Goal: Transaction & Acquisition: Download file/media

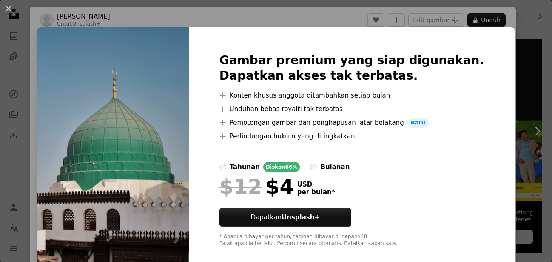
scroll to position [174, 0]
click at [523, 92] on div "An X shape Gambar premium yang siap digunakan. Dapatkan akses tak terbatas. A p…" at bounding box center [276, 131] width 552 height 262
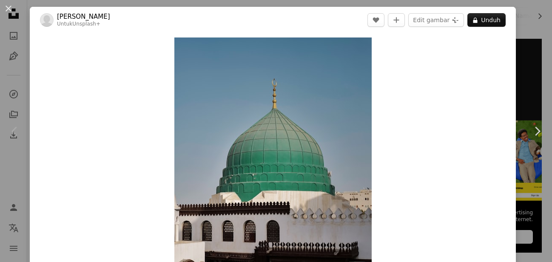
click at [538, 26] on div "An X shape Chevron left Chevron right Aneez [DEMOGRAPHIC_DATA] Untuk Unsplash+ …" at bounding box center [276, 131] width 552 height 262
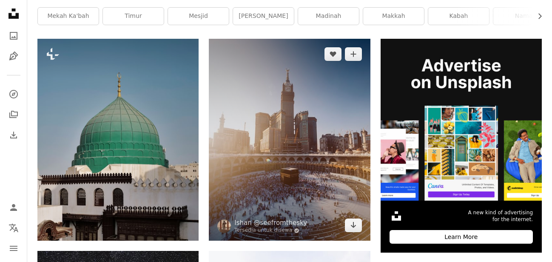
click at [316, 147] on img at bounding box center [289, 140] width 161 height 202
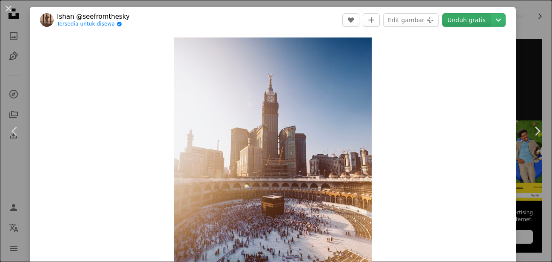
click at [466, 22] on link "Unduh gratis" at bounding box center [467, 20] width 49 height 14
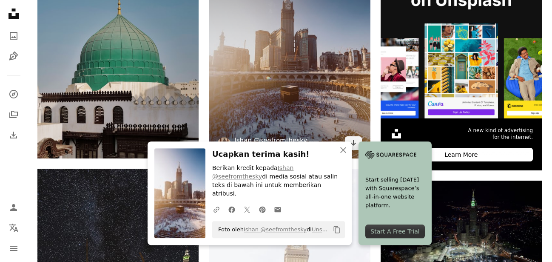
scroll to position [260, 0]
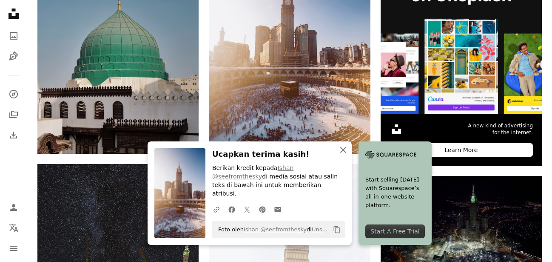
click at [342, 155] on icon "An X shape" at bounding box center [343, 150] width 10 height 10
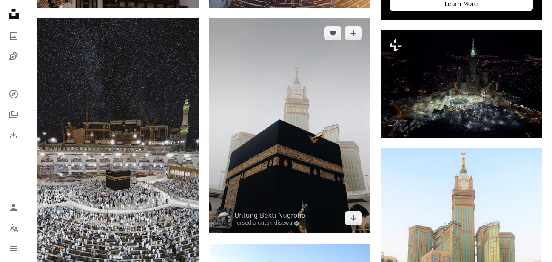
scroll to position [434, 0]
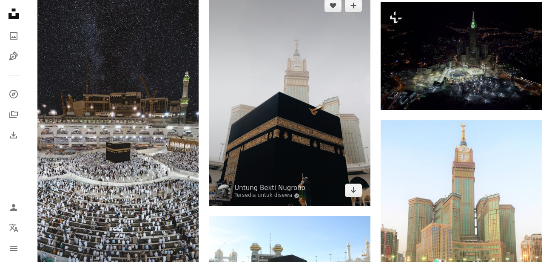
click at [271, 111] on img at bounding box center [289, 97] width 161 height 215
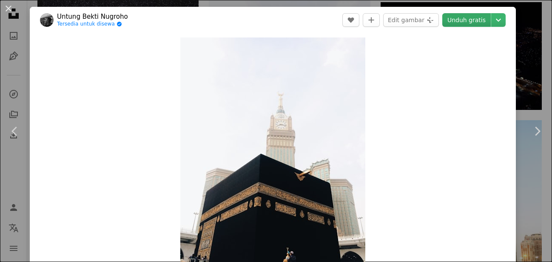
click at [463, 20] on link "Unduh gratis" at bounding box center [467, 20] width 49 height 14
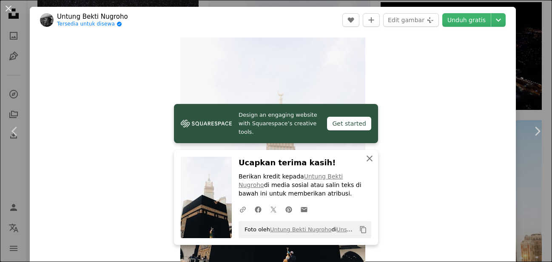
click at [374, 158] on icon "An X shape" at bounding box center [370, 158] width 10 height 10
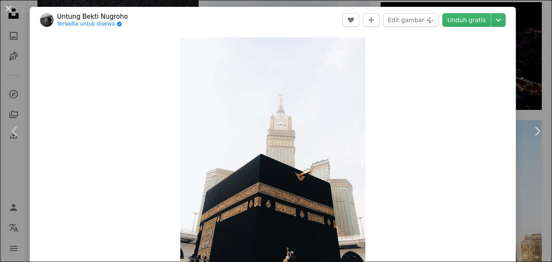
click at [537, 79] on div "An X shape Chevron left Chevron right Untung [PERSON_NAME] Tersedia untuk disew…" at bounding box center [276, 131] width 552 height 262
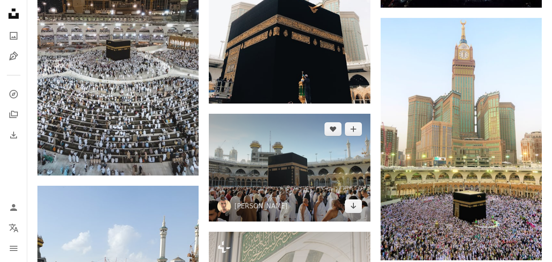
scroll to position [564, 0]
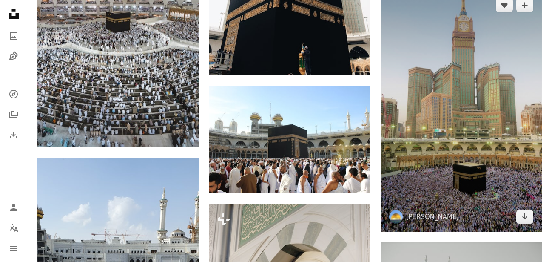
click at [457, 104] on img at bounding box center [461, 111] width 161 height 242
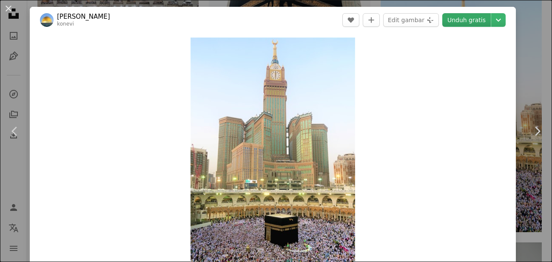
click at [462, 25] on link "Unduh gratis" at bounding box center [467, 20] width 49 height 14
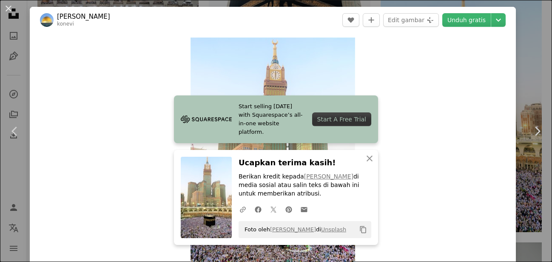
click at [533, 49] on div "An X shape Chevron left Chevron right [PERSON_NAME] konevi A heart A plus sign …" at bounding box center [276, 131] width 552 height 262
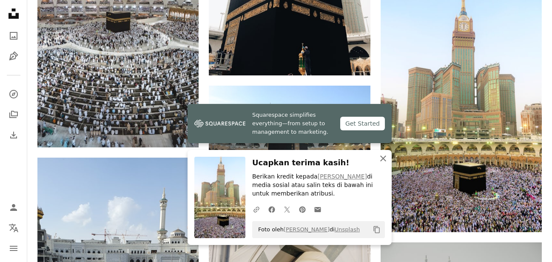
click at [378, 156] on icon "An X shape" at bounding box center [383, 158] width 10 height 10
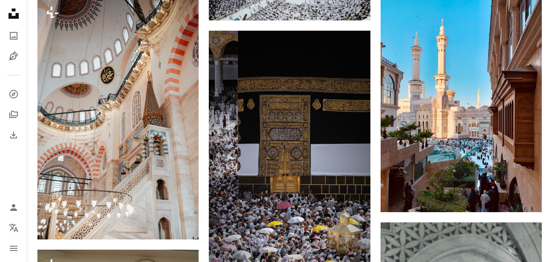
scroll to position [1129, 0]
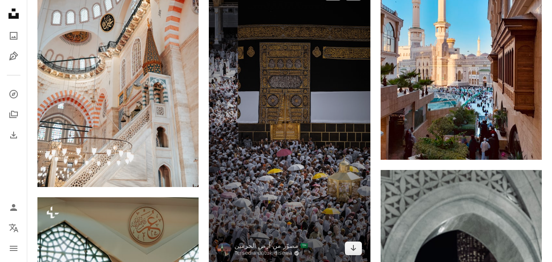
click at [281, 100] on img at bounding box center [289, 120] width 161 height 285
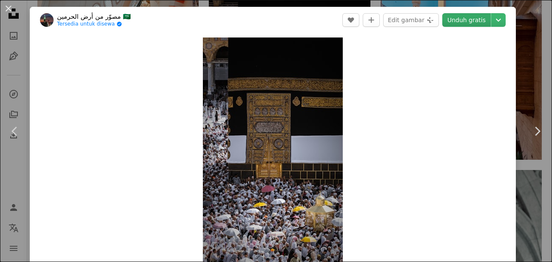
click at [457, 21] on link "Unduh gratis" at bounding box center [467, 20] width 49 height 14
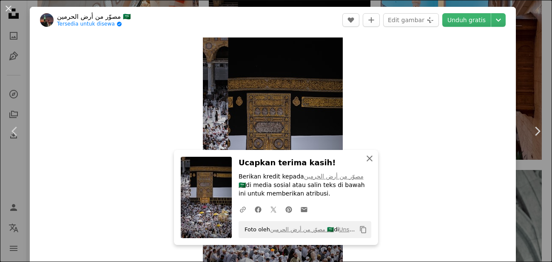
click at [368, 158] on icon "An X shape" at bounding box center [370, 158] width 10 height 10
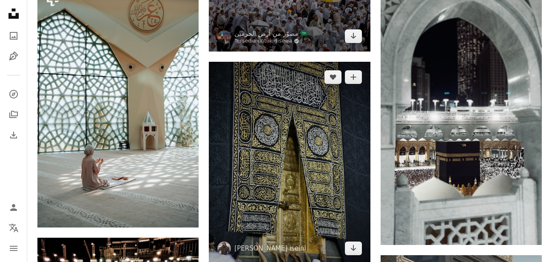
scroll to position [1346, 0]
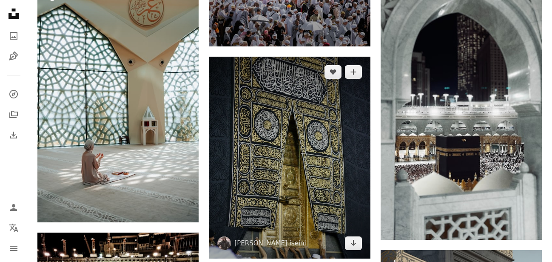
click at [286, 154] on img at bounding box center [289, 158] width 161 height 202
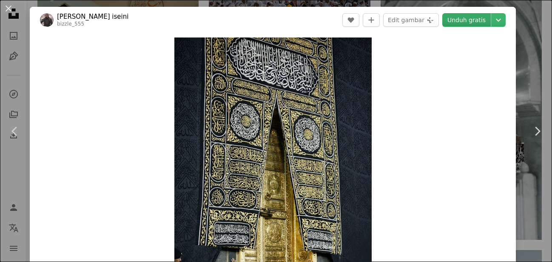
click at [465, 21] on link "Unduh gratis" at bounding box center [467, 20] width 49 height 14
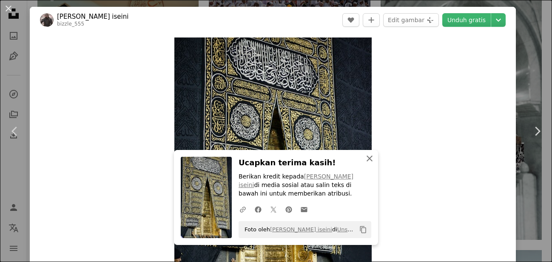
click at [371, 156] on icon "button" at bounding box center [370, 158] width 6 height 6
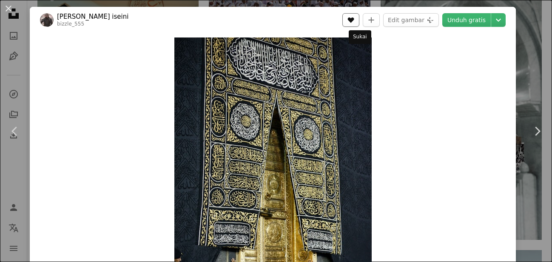
click at [354, 22] on icon "Sukai" at bounding box center [351, 20] width 6 height 6
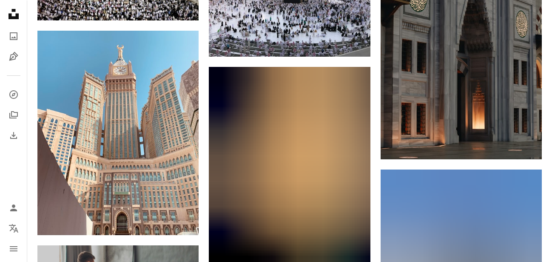
scroll to position [1693, 0]
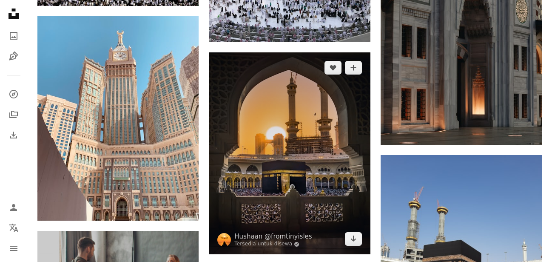
click at [334, 130] on img at bounding box center [289, 153] width 161 height 202
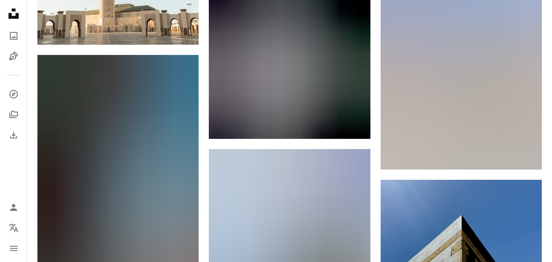
scroll to position [2474, 0]
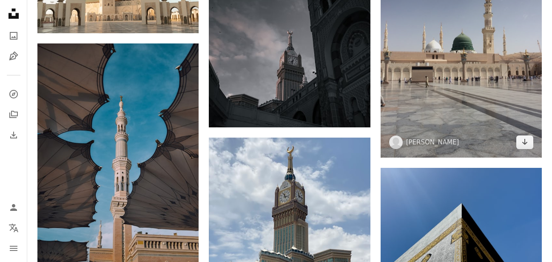
click at [468, 86] on img at bounding box center [461, 50] width 161 height 215
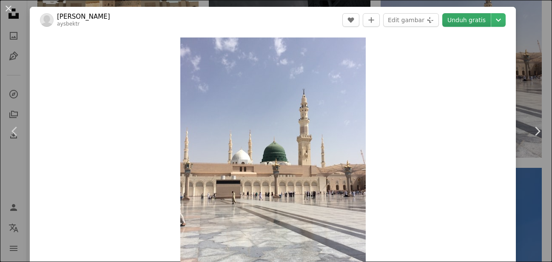
click at [447, 21] on link "Unduh gratis" at bounding box center [467, 20] width 49 height 14
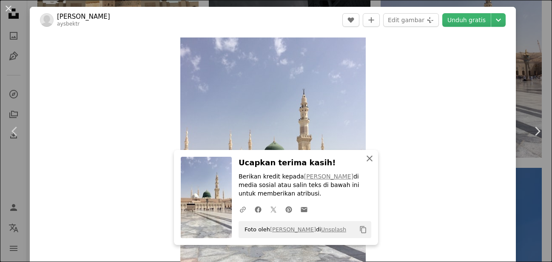
click at [374, 156] on icon "An X shape" at bounding box center [370, 158] width 10 height 10
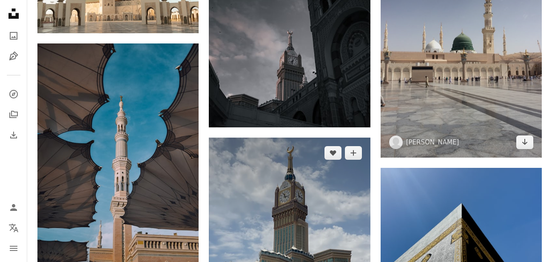
scroll to position [2691, 0]
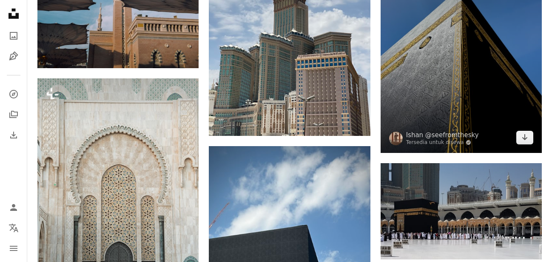
click at [486, 91] on img at bounding box center [461, 52] width 161 height 202
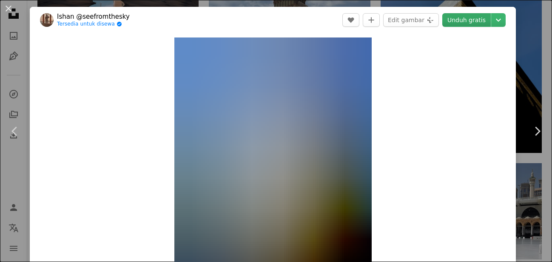
click at [459, 16] on link "Unduh gratis" at bounding box center [467, 20] width 49 height 14
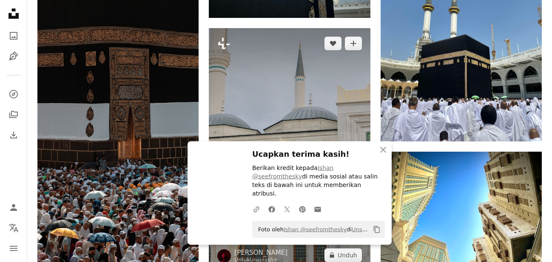
scroll to position [3038, 0]
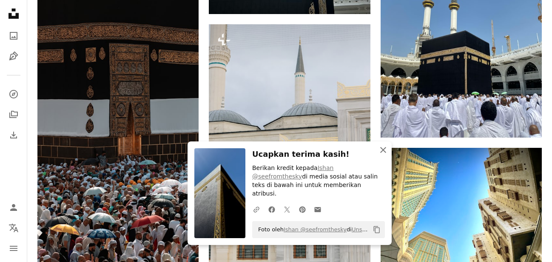
click at [381, 155] on icon "An X shape" at bounding box center [383, 150] width 10 height 10
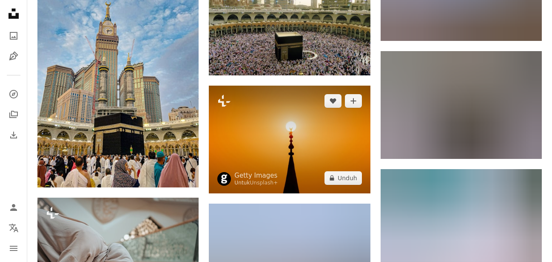
scroll to position [3820, 0]
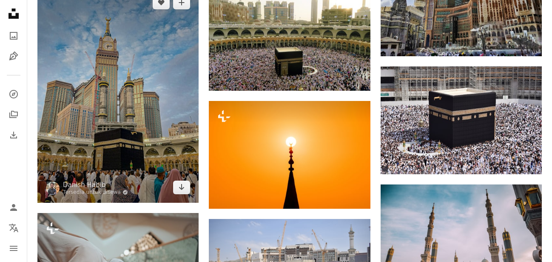
click at [132, 102] on img at bounding box center [117, 94] width 161 height 215
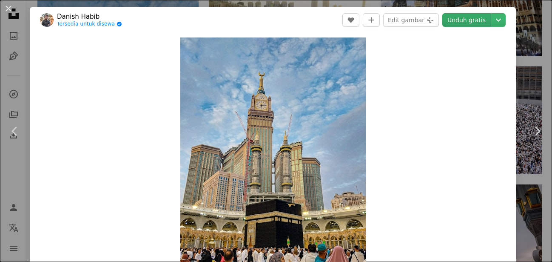
click at [461, 26] on link "Unduh gratis" at bounding box center [467, 20] width 49 height 14
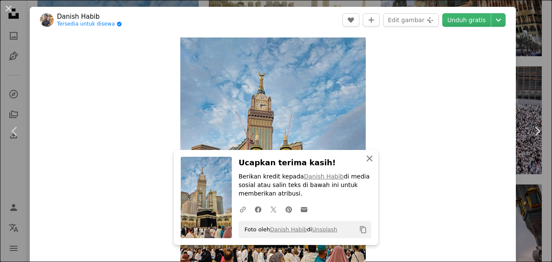
click at [370, 158] on icon "button" at bounding box center [370, 158] width 6 height 6
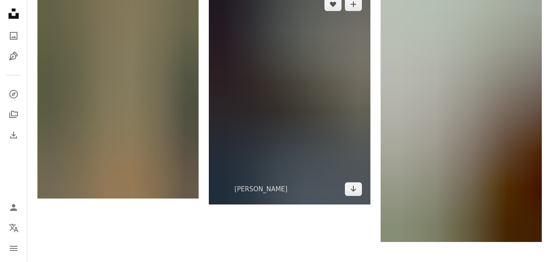
scroll to position [4384, 0]
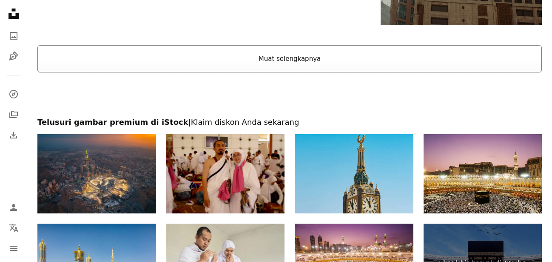
click at [308, 65] on button "Muat selengkapnya" at bounding box center [289, 58] width 505 height 27
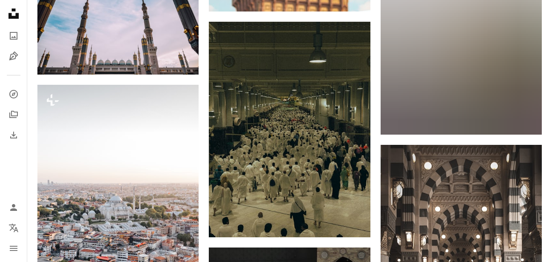
scroll to position [6294, 0]
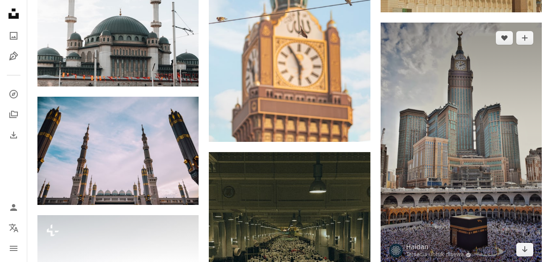
click at [473, 92] on img at bounding box center [461, 144] width 161 height 242
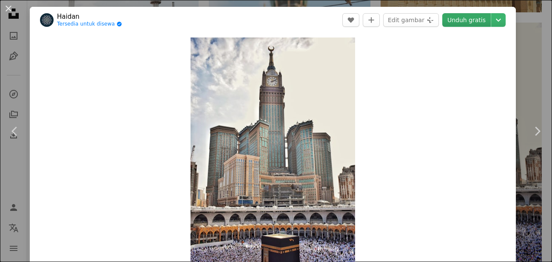
click at [458, 18] on link "Unduh gratis" at bounding box center [467, 20] width 49 height 14
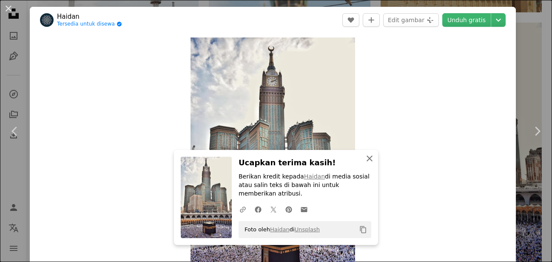
drag, startPoint x: 366, startPoint y: 168, endPoint x: 374, endPoint y: 158, distance: 12.4
click at [366, 163] on icon "An X shape" at bounding box center [370, 158] width 10 height 10
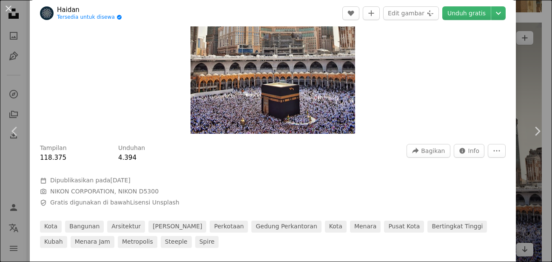
scroll to position [153, 0]
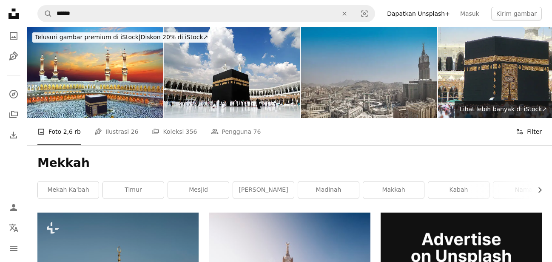
click at [534, 130] on button "Filters Filter" at bounding box center [529, 131] width 26 height 27
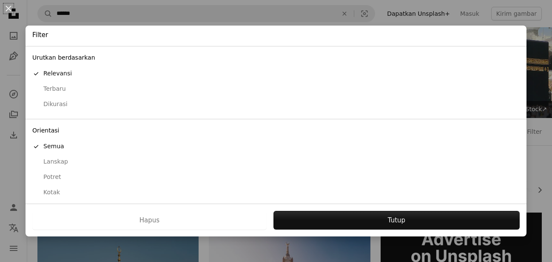
click at [55, 164] on div "Lanskap" at bounding box center [276, 161] width 488 height 9
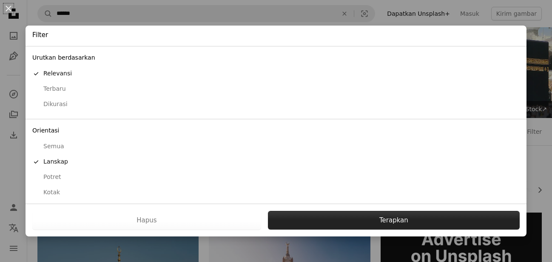
click at [379, 220] on button "Terapkan" at bounding box center [394, 220] width 252 height 19
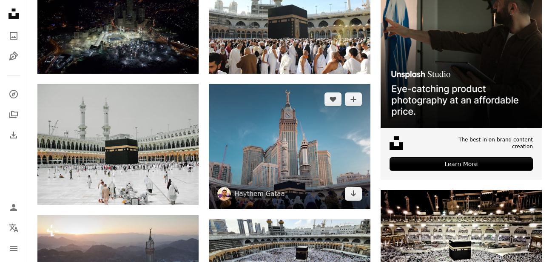
scroll to position [260, 0]
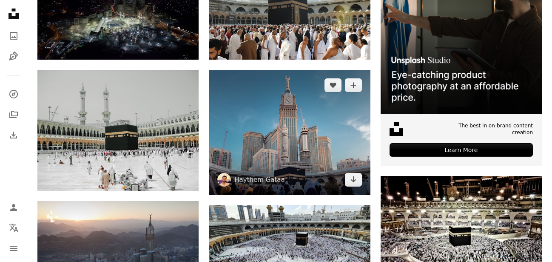
click at [305, 130] on img at bounding box center [289, 132] width 161 height 125
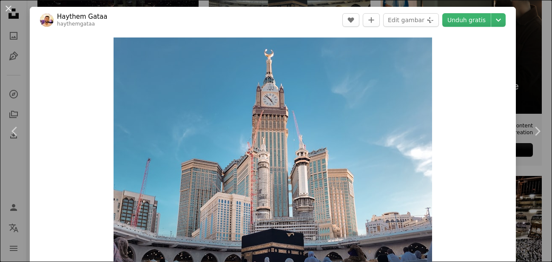
click at [526, 18] on div "An X shape Chevron left Chevron right Haythem Gataa haythemgataa A heart A plus…" at bounding box center [276, 131] width 552 height 262
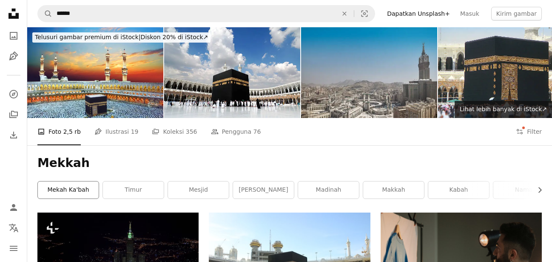
click at [69, 192] on link "Mekah Ka'bah" at bounding box center [68, 189] width 61 height 17
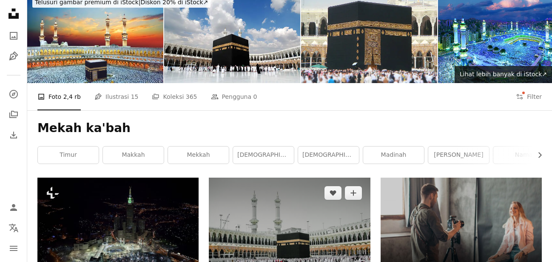
scroll to position [130, 0]
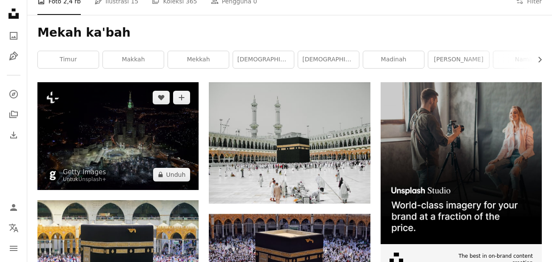
click at [90, 140] on img at bounding box center [117, 136] width 161 height 108
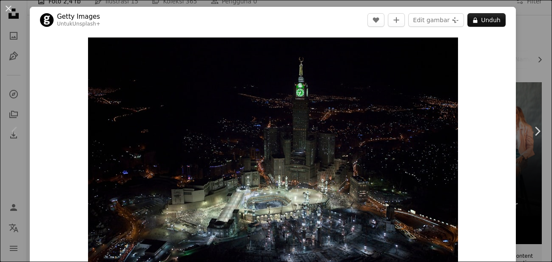
click at [527, 34] on div "An X shape Chevron left Chevron right Getty Images Untuk Unsplash+ A heart A pl…" at bounding box center [276, 131] width 552 height 262
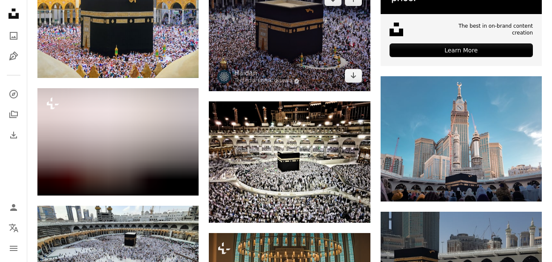
scroll to position [434, 0]
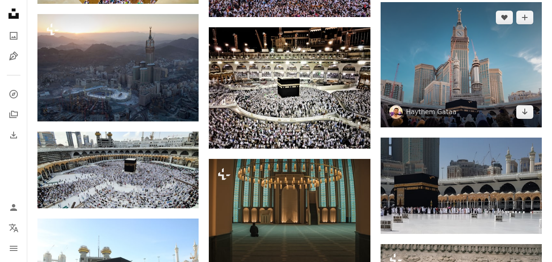
click at [497, 53] on img at bounding box center [461, 64] width 161 height 125
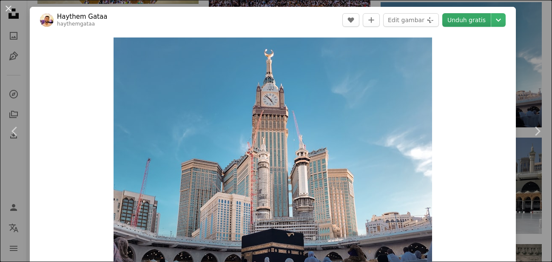
click at [469, 20] on link "Unduh gratis" at bounding box center [467, 20] width 49 height 14
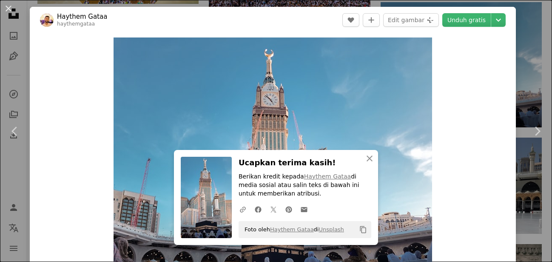
click at [532, 42] on div "An X shape Chevron left Chevron right Haythem Gataa haythemgataa A heart A plus…" at bounding box center [276, 131] width 552 height 262
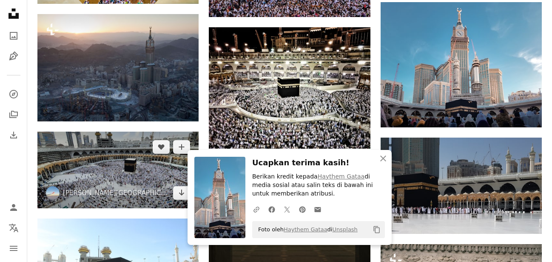
click at [100, 177] on img at bounding box center [117, 169] width 161 height 77
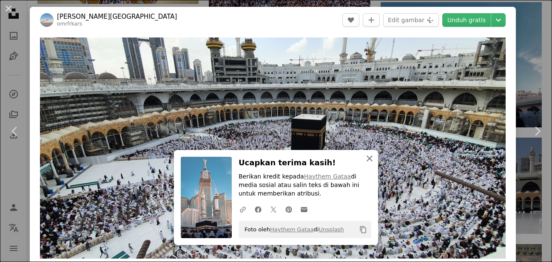
click at [369, 158] on icon "button" at bounding box center [370, 158] width 6 height 6
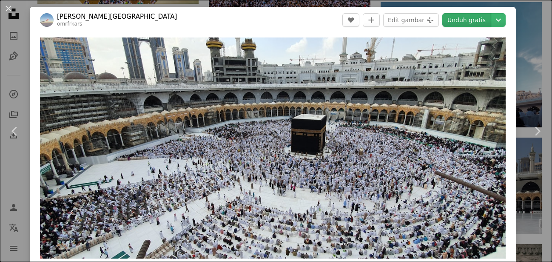
click at [461, 22] on link "Unduh gratis" at bounding box center [467, 20] width 49 height 14
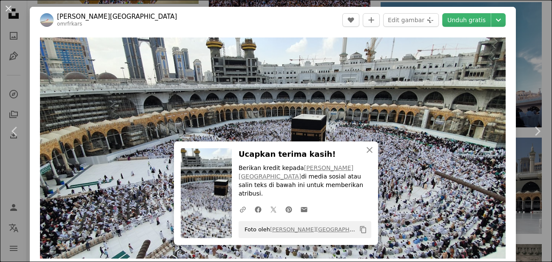
click at [535, 63] on div "An X shape Chevron left Chevron right Ömer F. [PERSON_NAME] omrfrkars A heart A…" at bounding box center [276, 131] width 552 height 262
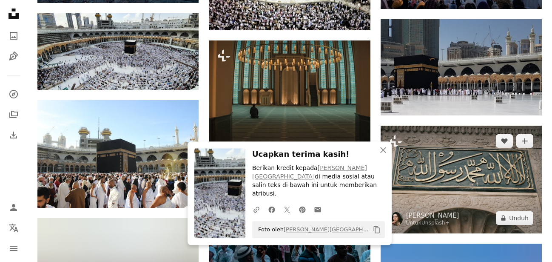
scroll to position [564, 0]
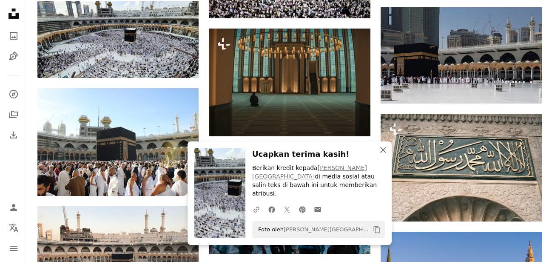
click at [382, 153] on icon "button" at bounding box center [383, 150] width 6 height 6
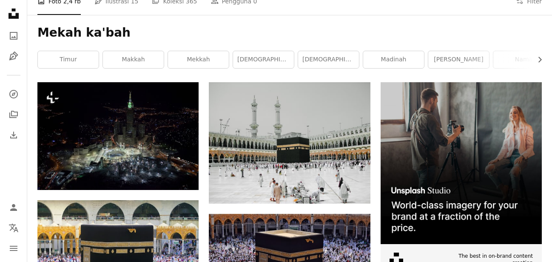
scroll to position [0, 0]
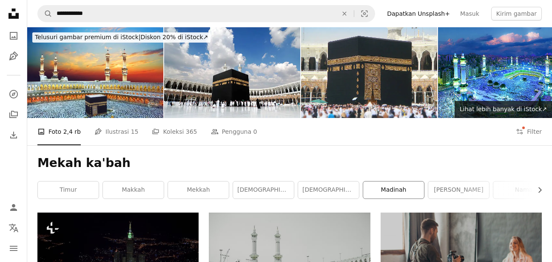
click at [406, 187] on link "Madinah" at bounding box center [393, 189] width 61 height 17
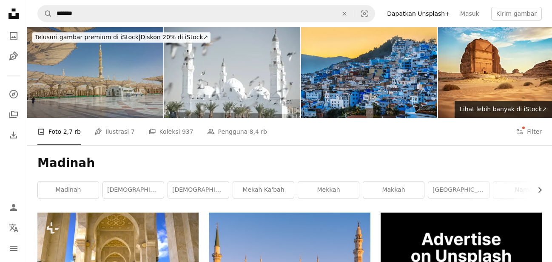
click at [81, 67] on img at bounding box center [95, 72] width 136 height 91
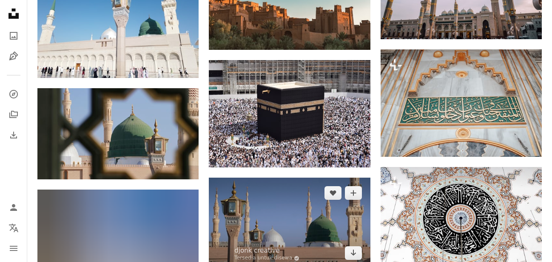
scroll to position [564, 0]
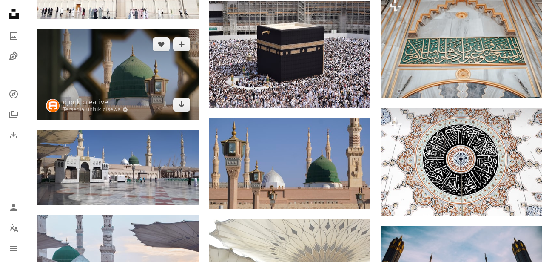
click at [146, 92] on img at bounding box center [117, 74] width 161 height 91
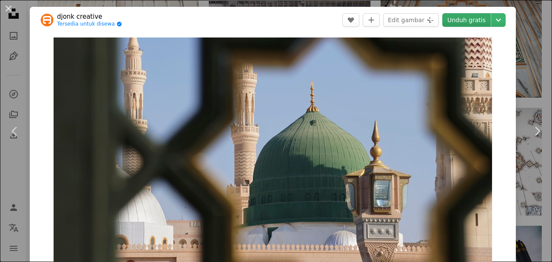
click at [477, 26] on link "Unduh gratis" at bounding box center [467, 20] width 49 height 14
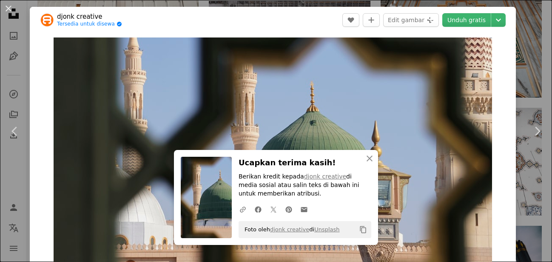
click at [534, 34] on div "An X shape Chevron left Chevron right djonk creative Tersedia untuk disewa A ch…" at bounding box center [276, 131] width 552 height 262
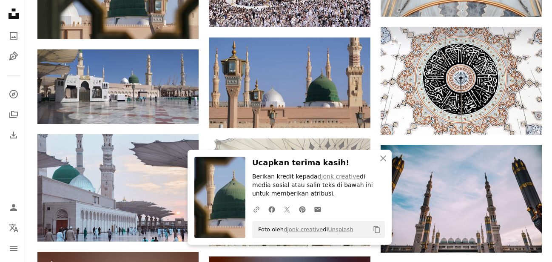
scroll to position [651, 0]
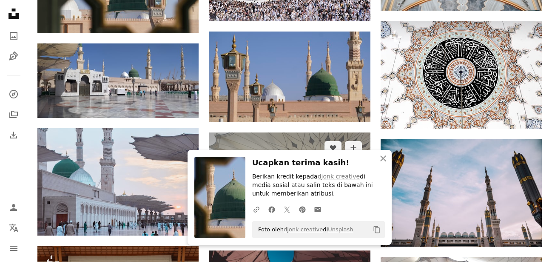
click at [221, 143] on img at bounding box center [289, 186] width 161 height 108
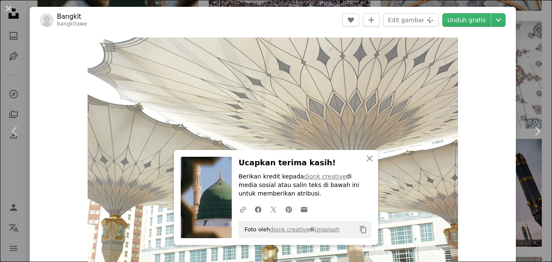
click at [525, 50] on div "An X shape Chevron left Chevron right Bangkit bangkitawe A heart A plus sign Ed…" at bounding box center [276, 131] width 552 height 262
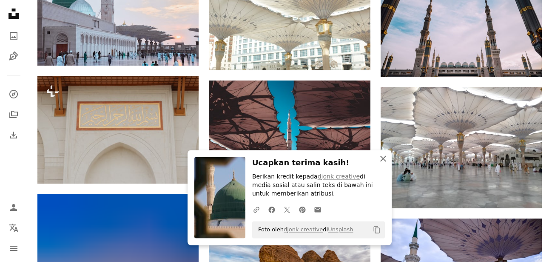
scroll to position [825, 0]
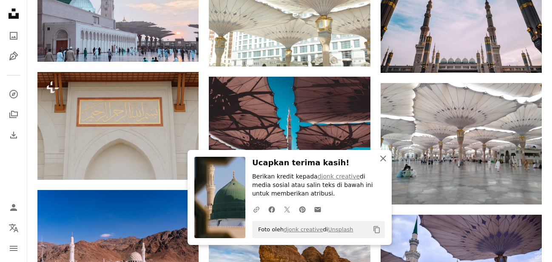
click at [381, 158] on icon "An X shape" at bounding box center [383, 158] width 10 height 10
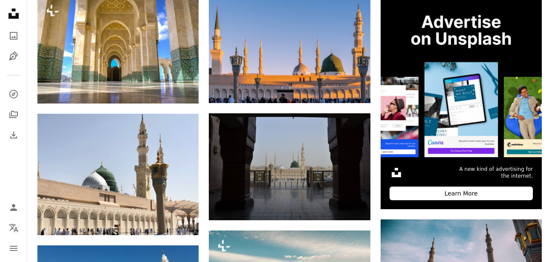
scroll to position [0, 0]
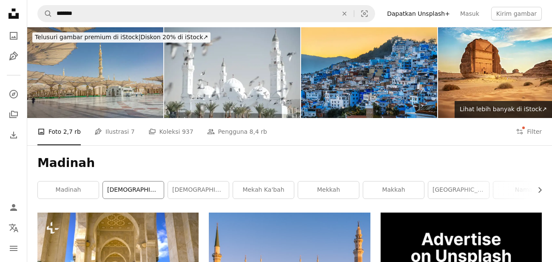
click at [145, 192] on link "[DEMOGRAPHIC_DATA]" at bounding box center [133, 189] width 61 height 17
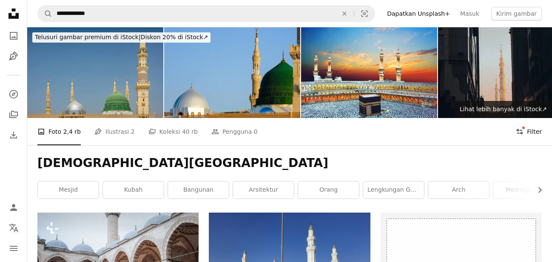
click at [528, 127] on button "Filters Filter" at bounding box center [529, 131] width 26 height 27
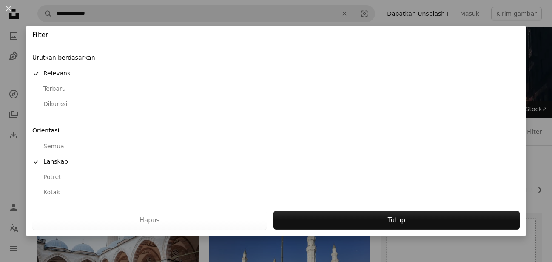
click at [46, 180] on div "Potret" at bounding box center [276, 177] width 488 height 9
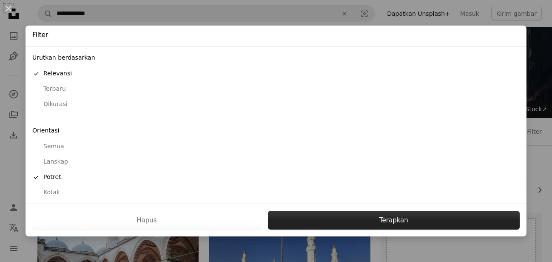
click at [342, 225] on button "Terapkan" at bounding box center [394, 220] width 252 height 19
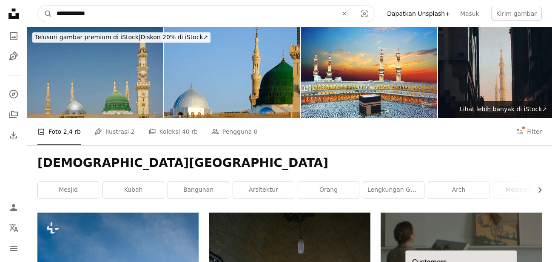
click at [115, 14] on input "**********" at bounding box center [193, 14] width 283 height 16
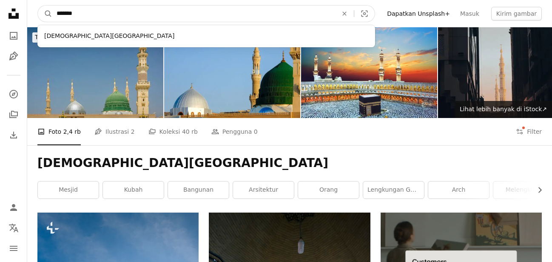
type input "*******"
click at [38, 6] on button "A magnifying glass" at bounding box center [45, 14] width 14 height 16
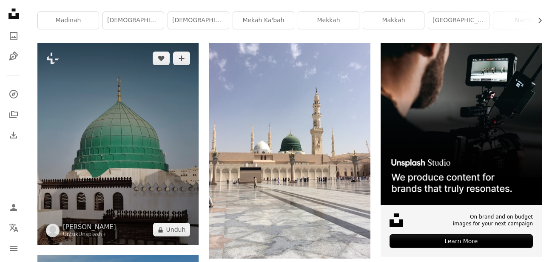
scroll to position [174, 0]
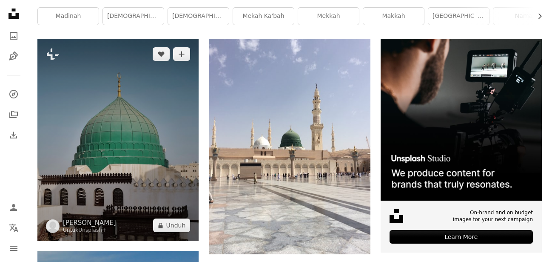
click at [128, 114] on img at bounding box center [117, 140] width 161 height 202
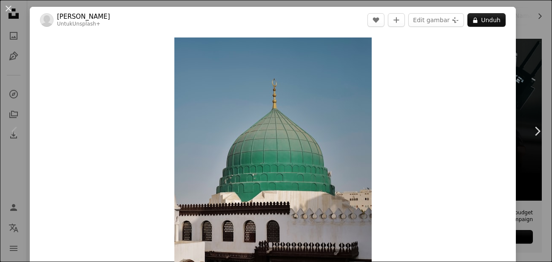
click at [533, 18] on div "An X shape Chevron left Chevron right Aneez [DEMOGRAPHIC_DATA] Untuk Unsplash+ …" at bounding box center [276, 131] width 552 height 262
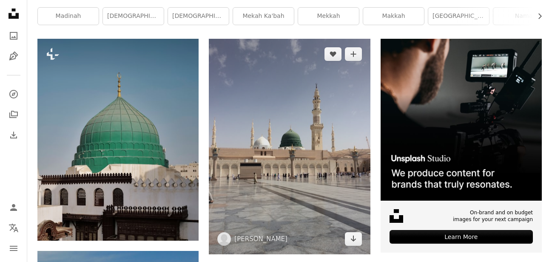
click at [283, 100] on img at bounding box center [289, 146] width 161 height 215
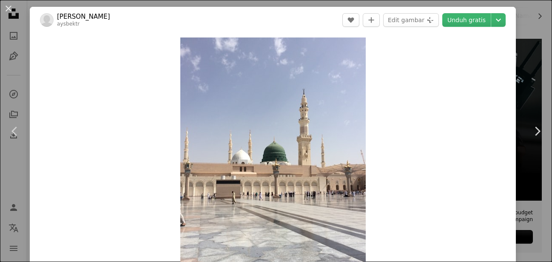
click at [534, 59] on div "An X shape Chevron left Chevron right Ayse Bek aysbektr A heart A plus sign Edi…" at bounding box center [276, 131] width 552 height 262
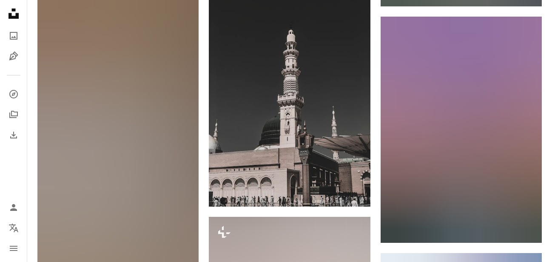
scroll to position [694, 0]
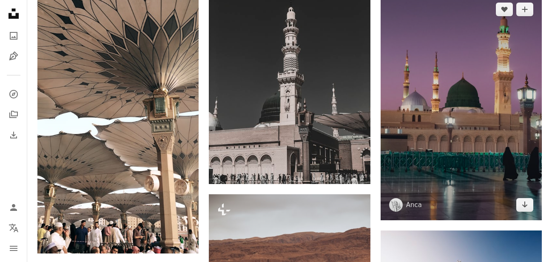
click at [437, 98] on img at bounding box center [461, 107] width 161 height 226
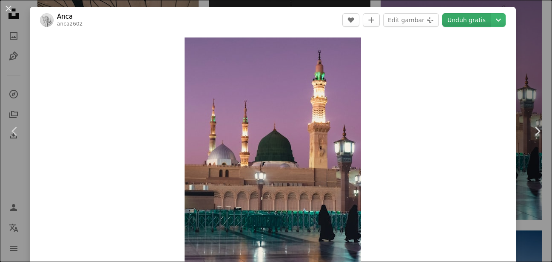
click at [457, 15] on link "Unduh gratis" at bounding box center [467, 20] width 49 height 14
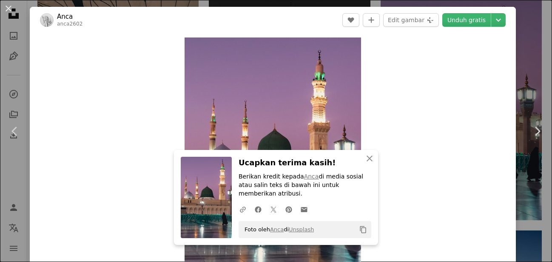
click at [531, 50] on div "An X shape Chevron left Chevron right Anca anca2602 A heart A plus sign Edit ga…" at bounding box center [276, 131] width 552 height 262
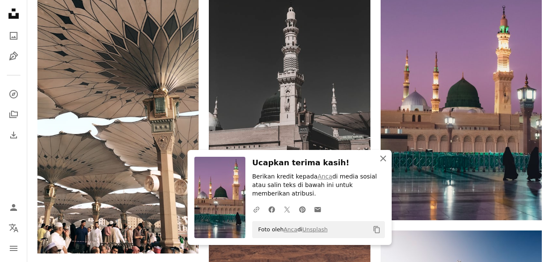
click at [378, 167] on button "An X shape Tutup" at bounding box center [383, 158] width 17 height 17
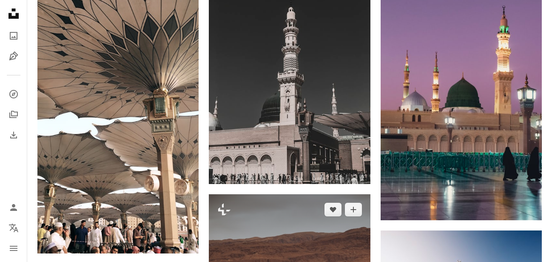
scroll to position [781, 0]
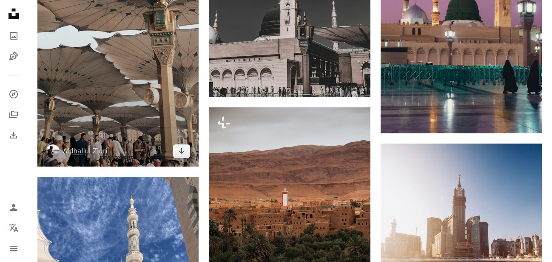
click at [120, 106] on img at bounding box center [117, 22] width 161 height 287
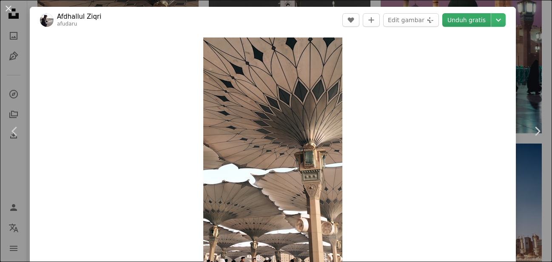
click at [472, 26] on link "Unduh gratis" at bounding box center [467, 20] width 49 height 14
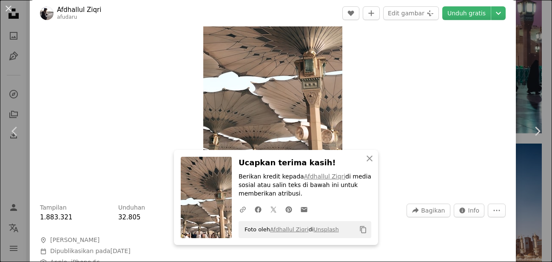
scroll to position [102, 0]
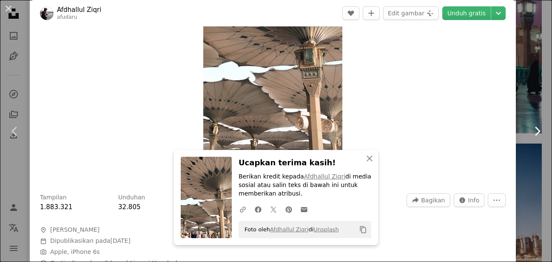
click at [526, 106] on link "Chevron right" at bounding box center [538, 131] width 30 height 82
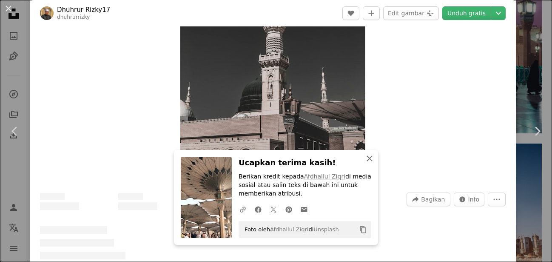
click at [371, 163] on button "An X shape Tutup" at bounding box center [369, 158] width 17 height 17
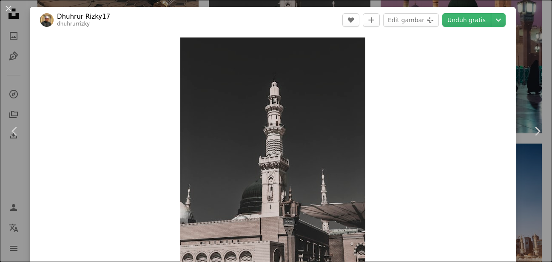
click at [542, 34] on div "An X shape Chevron left Chevron right Dhuhrur Rizky17 dhuhrurrizky A heart A pl…" at bounding box center [276, 131] width 552 height 262
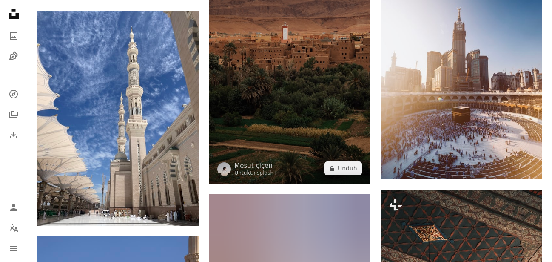
scroll to position [955, 0]
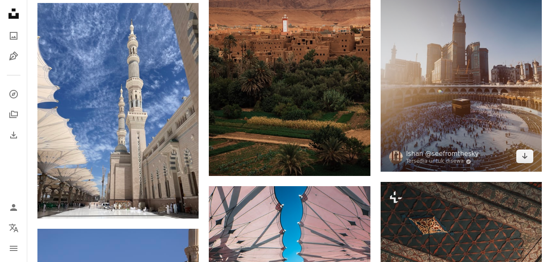
click at [462, 61] on img at bounding box center [461, 71] width 161 height 202
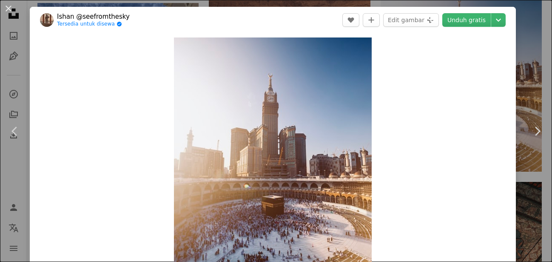
click at [531, 32] on div "An X shape Chevron left Chevron right Ishan @seefromthesky Tersedia untuk disew…" at bounding box center [276, 131] width 552 height 262
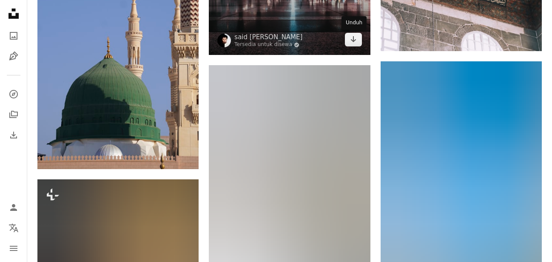
scroll to position [1302, 0]
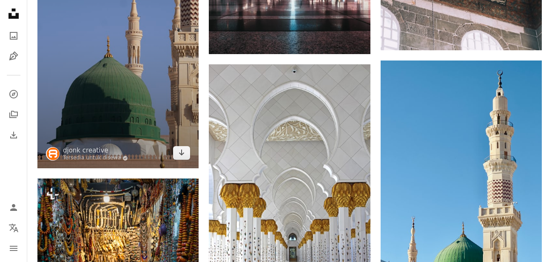
click at [134, 110] on img at bounding box center [117, 24] width 161 height 287
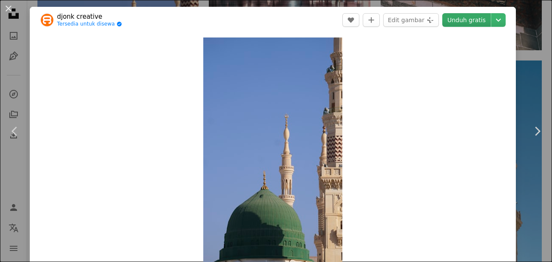
click at [460, 25] on link "Unduh gratis" at bounding box center [467, 20] width 49 height 14
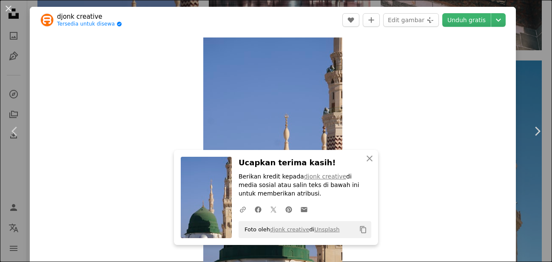
click at [533, 35] on div "An X shape Chevron left Chevron right djonk creative Tersedia untuk disewa A ch…" at bounding box center [276, 131] width 552 height 262
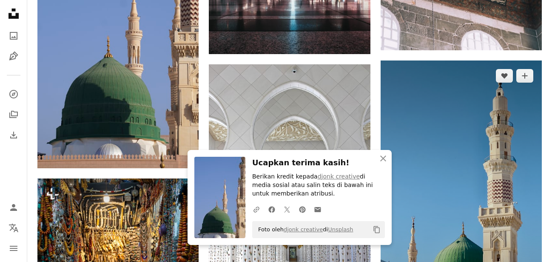
click at [430, 191] on img at bounding box center [461, 203] width 161 height 287
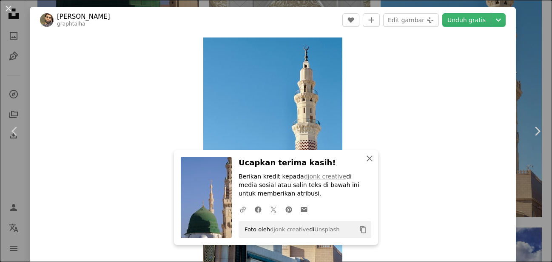
click at [366, 159] on icon "An X shape" at bounding box center [370, 158] width 10 height 10
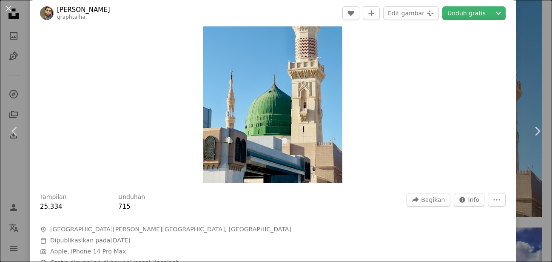
scroll to position [320, 0]
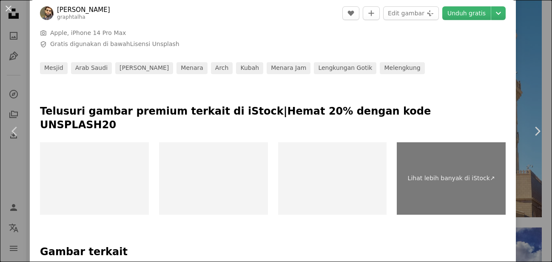
click at [535, 42] on div "An X shape Chevron left Chevron right [PERSON_NAME] graphtalha A heart A plus s…" at bounding box center [276, 131] width 552 height 262
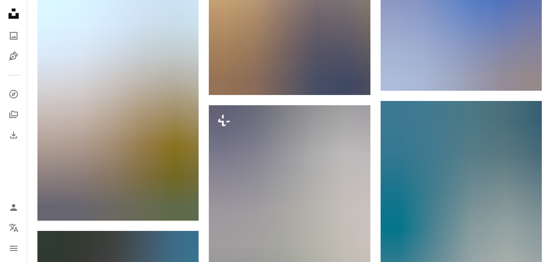
scroll to position [2474, 0]
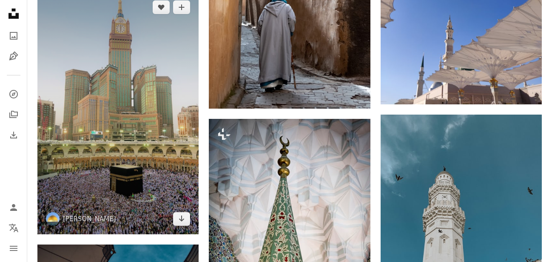
click at [140, 131] on img at bounding box center [117, 113] width 161 height 242
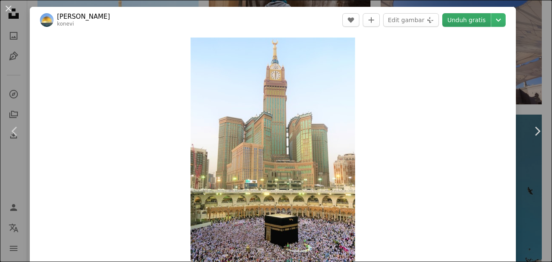
click at [466, 17] on link "Unduh gratis" at bounding box center [467, 20] width 49 height 14
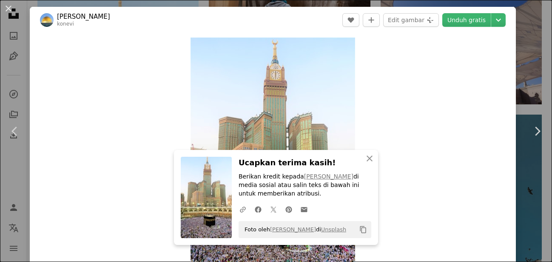
click at [527, 33] on div "An X shape Chevron left Chevron right [PERSON_NAME] konevi A heart A plus sign …" at bounding box center [276, 131] width 552 height 262
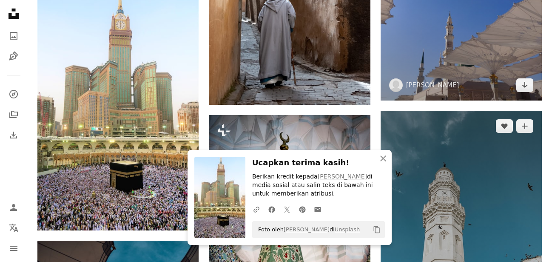
scroll to position [2735, 0]
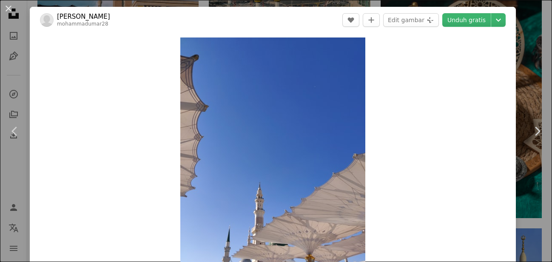
click at [525, 33] on div "An X shape Chevron left Chevron right [PERSON_NAME]28 A heart A plus sign Edit …" at bounding box center [276, 131] width 552 height 262
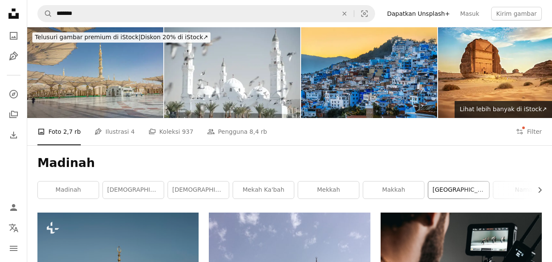
click at [441, 194] on link "[GEOGRAPHIC_DATA], [GEOGRAPHIC_DATA]" at bounding box center [459, 189] width 61 height 17
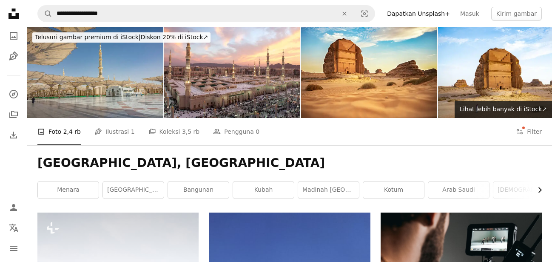
click at [538, 189] on icon "Chevron right" at bounding box center [540, 190] width 9 height 9
click at [542, 189] on icon "Chevron right" at bounding box center [540, 190] width 9 height 9
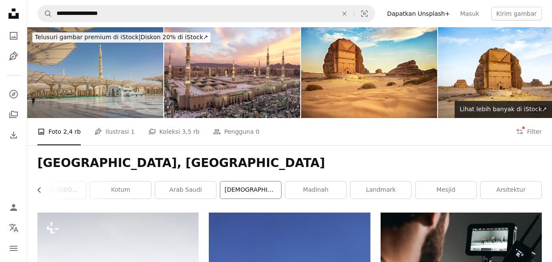
click at [247, 194] on link "[DEMOGRAPHIC_DATA]" at bounding box center [250, 189] width 61 height 17
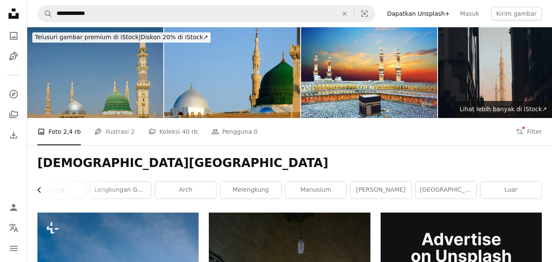
click at [39, 187] on icon "Chevron left" at bounding box center [39, 190] width 9 height 9
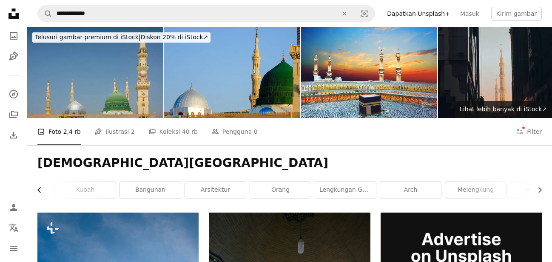
click at [39, 187] on icon "Chevron left" at bounding box center [39, 190] width 9 height 9
click at [39, 187] on link "mesjid" at bounding box center [68, 189] width 61 height 17
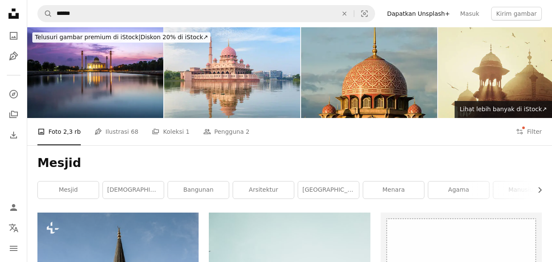
click at [474, 160] on h1 "Mesjid" at bounding box center [289, 162] width 505 height 15
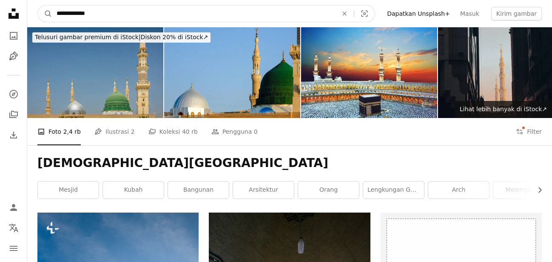
click at [129, 15] on input "**********" at bounding box center [193, 14] width 283 height 16
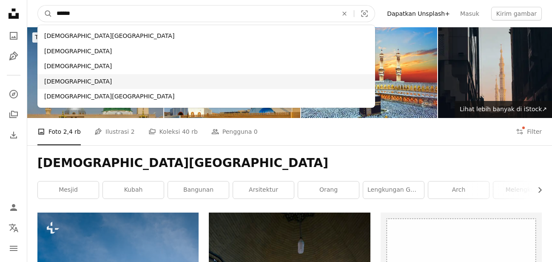
type input "******"
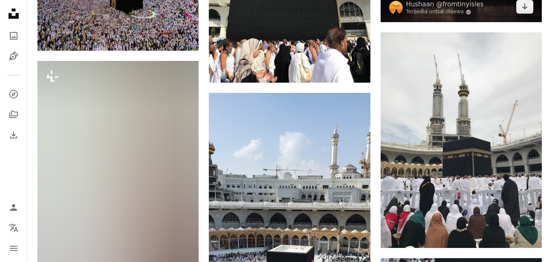
scroll to position [651, 0]
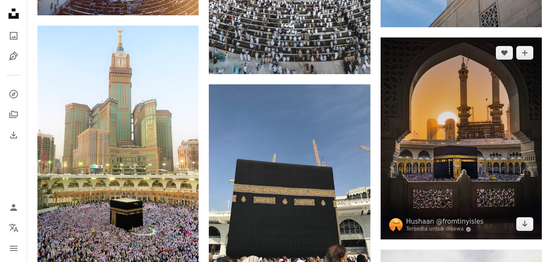
click at [466, 103] on img at bounding box center [461, 138] width 161 height 202
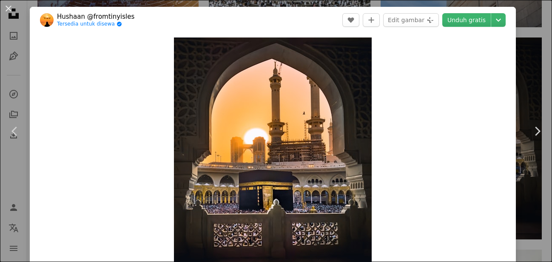
click at [535, 82] on div "An X shape Chevron left Chevron right Hushaan @fromtinyisles Tersedia untuk dis…" at bounding box center [276, 131] width 552 height 262
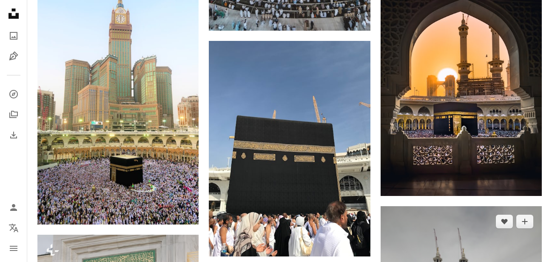
scroll to position [521, 0]
